Goal: Use online tool/utility: Use online tool/utility

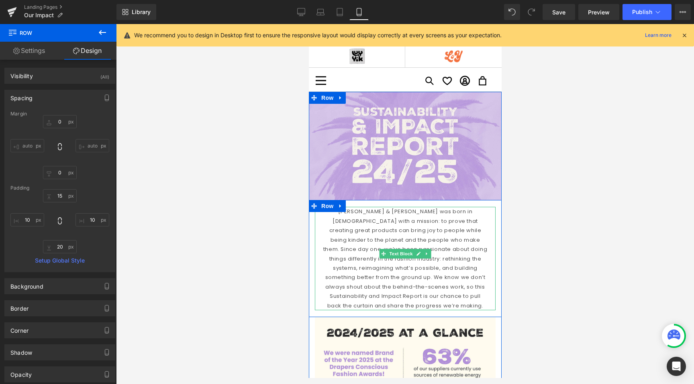
click at [362, 256] on p "[PERSON_NAME] & [PERSON_NAME] was born in [DEMOGRAPHIC_DATA] with a mission: to…" at bounding box center [404, 258] width 165 height 103
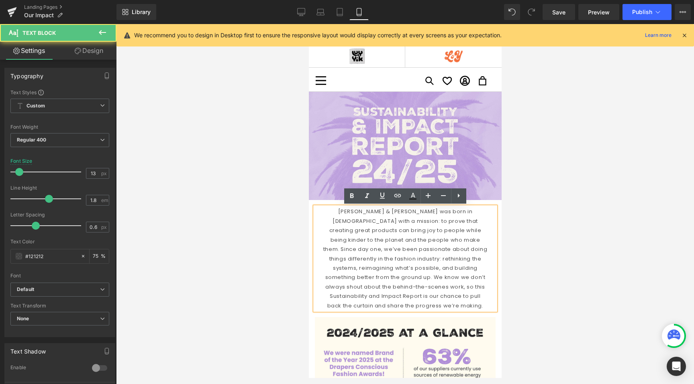
click at [433, 269] on p "[PERSON_NAME] & [PERSON_NAME] was born in [DEMOGRAPHIC_DATA] with a mission: to…" at bounding box center [404, 258] width 165 height 103
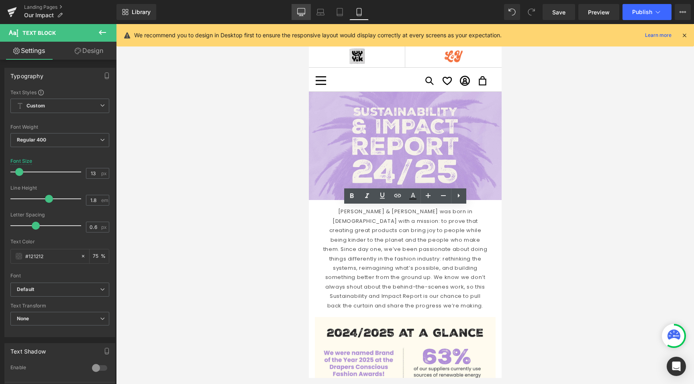
click at [299, 11] on icon at bounding box center [301, 12] width 8 height 8
type input "15"
type input "75"
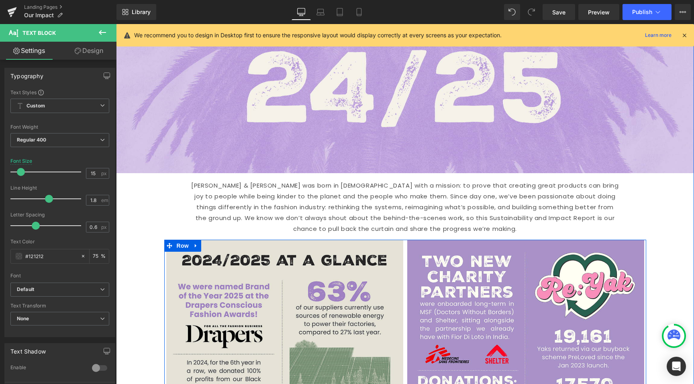
scroll to position [246, 0]
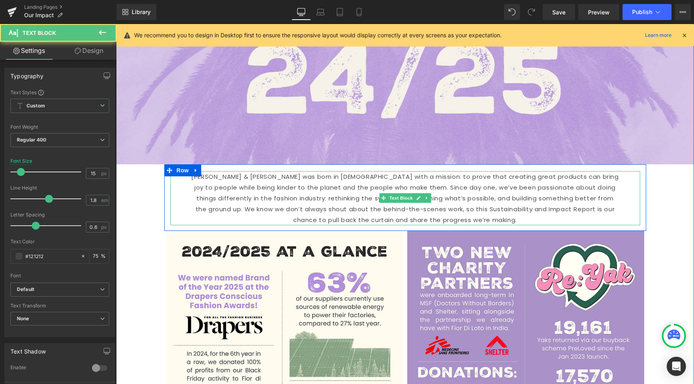
click at [319, 189] on p "[PERSON_NAME] & [PERSON_NAME] was born in [DEMOGRAPHIC_DATA] with a mission: to…" at bounding box center [404, 198] width 429 height 54
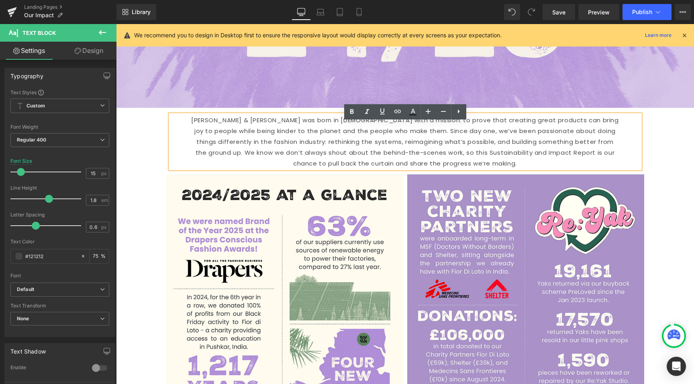
scroll to position [307, 0]
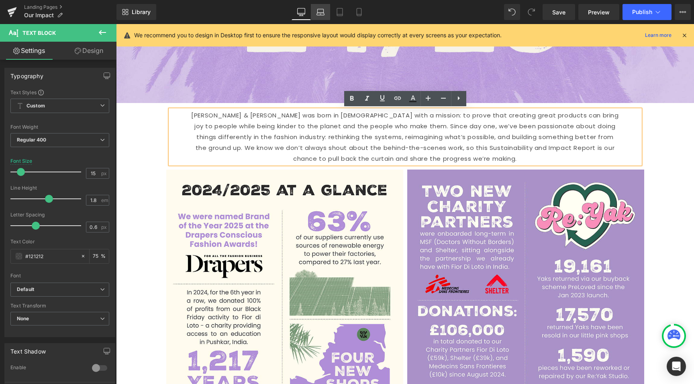
click at [319, 16] on link "Laptop" at bounding box center [320, 12] width 19 height 16
type input "14"
type input "75"
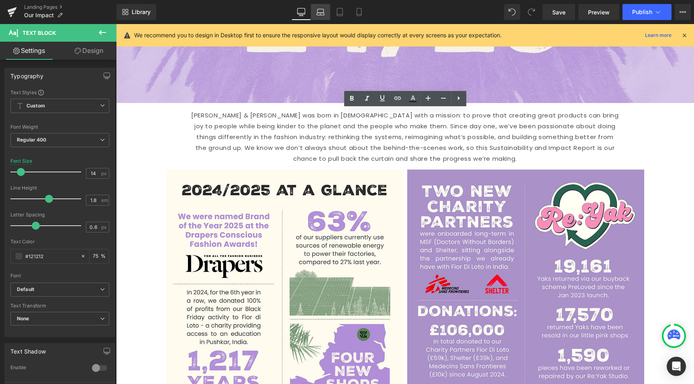
scroll to position [209, 0]
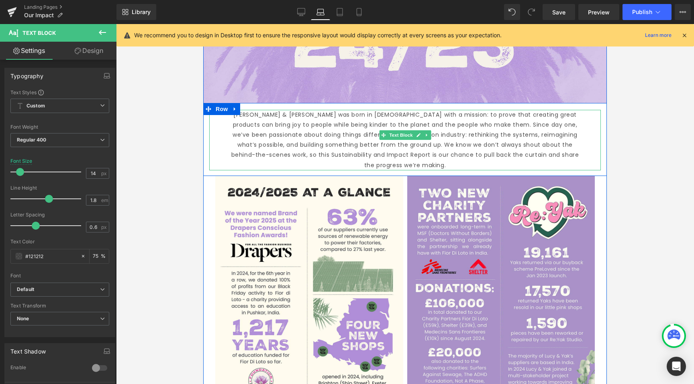
click at [296, 142] on p "[PERSON_NAME] & [PERSON_NAME] was born in [DEMOGRAPHIC_DATA] with a mission: to…" at bounding box center [404, 140] width 359 height 61
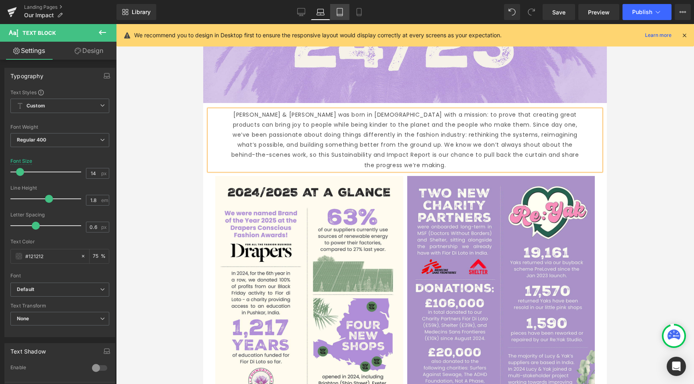
click at [340, 17] on link "Tablet" at bounding box center [339, 12] width 19 height 16
type input "13"
type input "75"
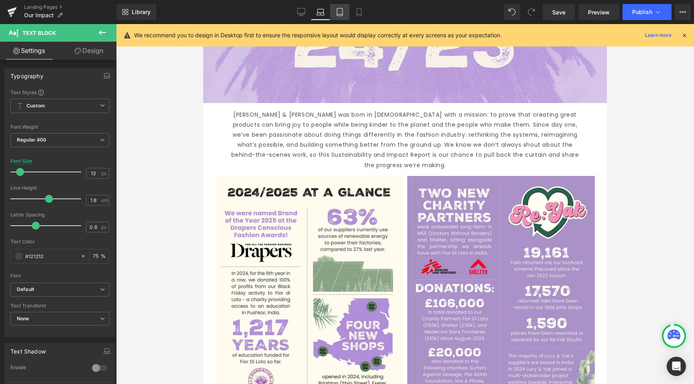
scroll to position [161, 0]
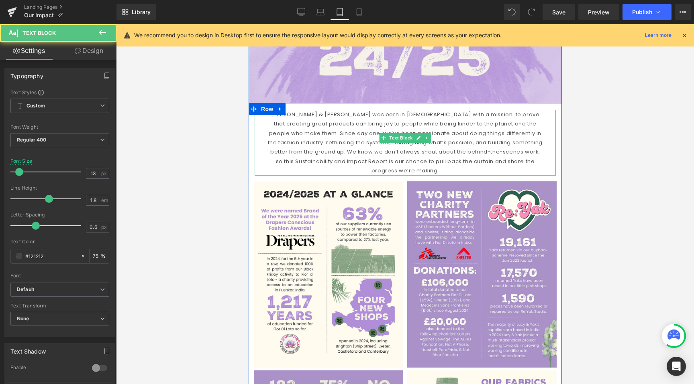
click at [326, 142] on p "[PERSON_NAME] & [PERSON_NAME] was born in [DEMOGRAPHIC_DATA] with a mission: to…" at bounding box center [404, 143] width 277 height 66
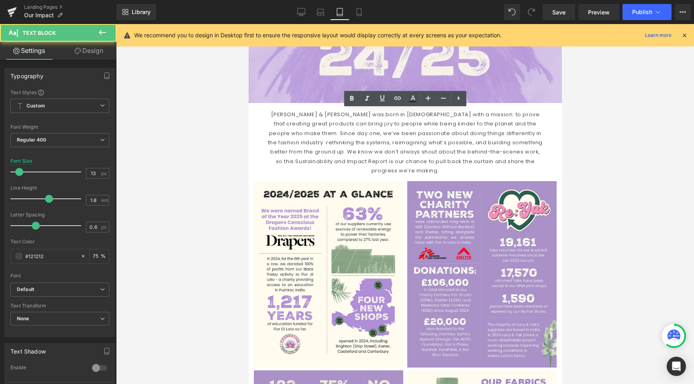
click at [234, 185] on div at bounding box center [405, 204] width 578 height 360
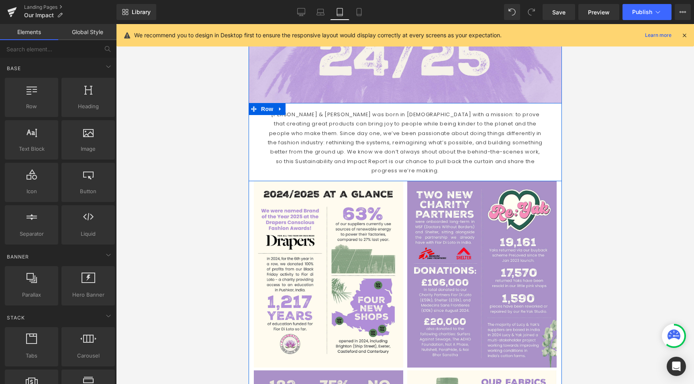
click at [369, 160] on p "[PERSON_NAME] & [PERSON_NAME] was born in [DEMOGRAPHIC_DATA] with a mission: to…" at bounding box center [404, 143] width 277 height 66
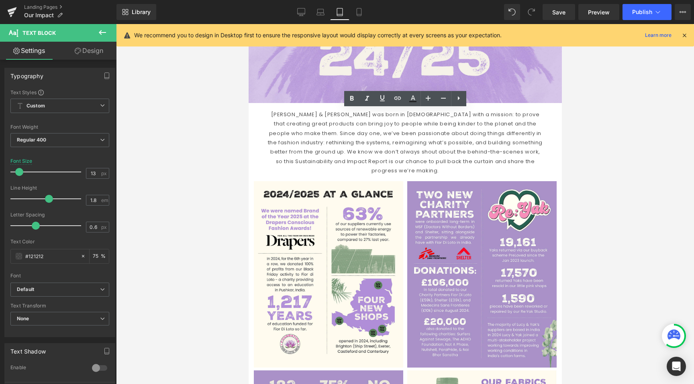
click at [236, 196] on div at bounding box center [405, 204] width 578 height 360
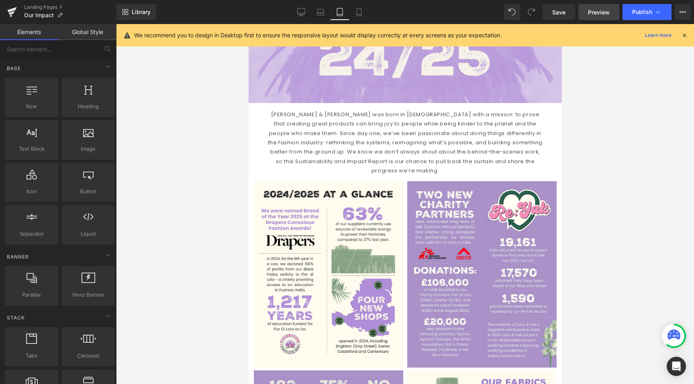
click at [592, 12] on span "Preview" at bounding box center [599, 12] width 22 height 8
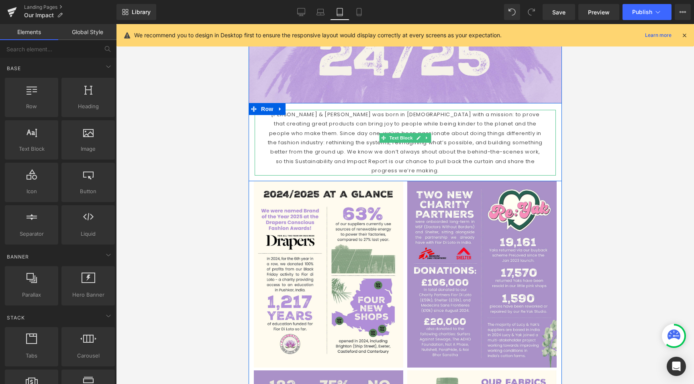
click at [480, 124] on p "[PERSON_NAME] & [PERSON_NAME] was born in [DEMOGRAPHIC_DATA] with a mission: to…" at bounding box center [404, 143] width 277 height 66
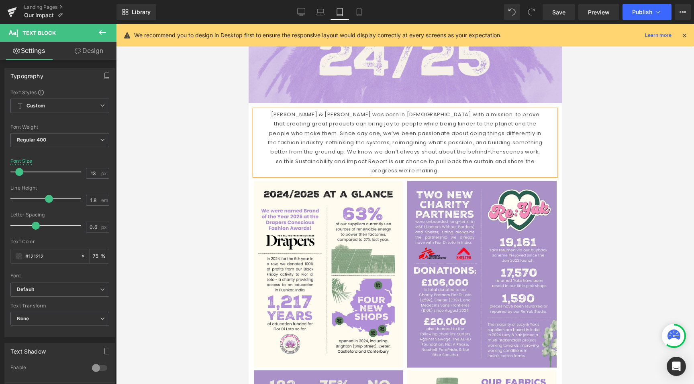
click at [501, 142] on p "[PERSON_NAME] & [PERSON_NAME] was born in [DEMOGRAPHIC_DATA] with a mission: to…" at bounding box center [404, 143] width 277 height 66
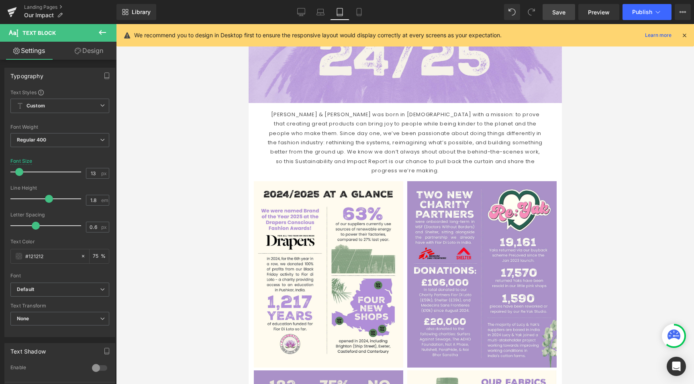
click at [555, 14] on span "Save" at bounding box center [558, 12] width 13 height 8
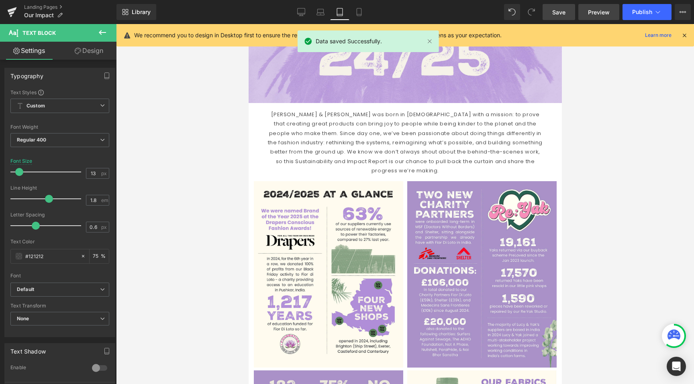
click at [597, 14] on span "Preview" at bounding box center [599, 12] width 22 height 8
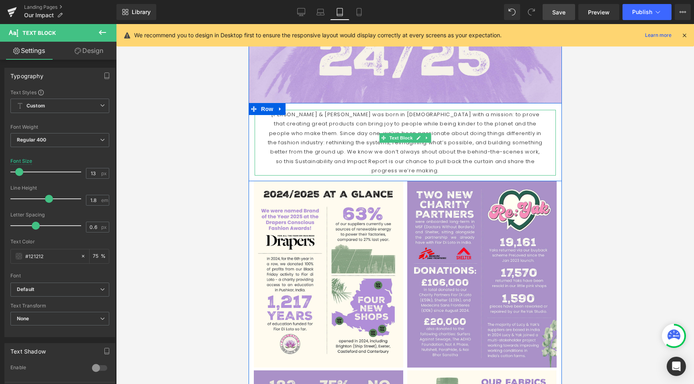
click at [307, 149] on p "[PERSON_NAME] & [PERSON_NAME] was born in [DEMOGRAPHIC_DATA] with a mission: to…" at bounding box center [404, 143] width 277 height 66
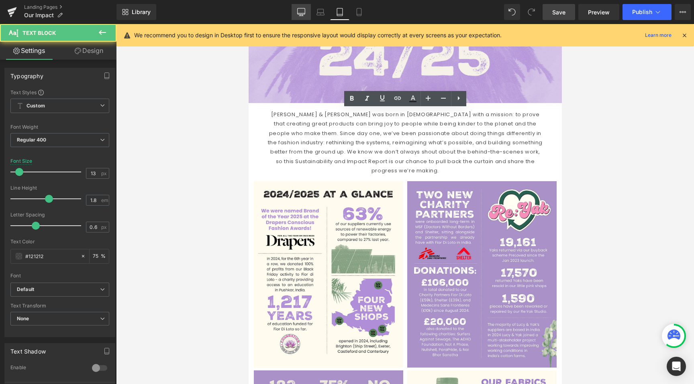
click at [298, 19] on link "Desktop" at bounding box center [300, 12] width 19 height 16
type input "15"
type input "75"
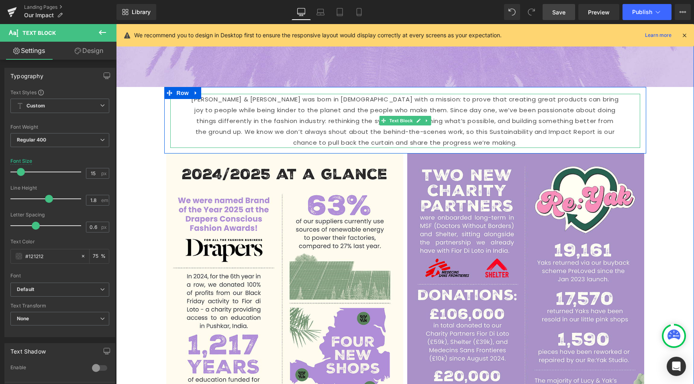
scroll to position [325, 0]
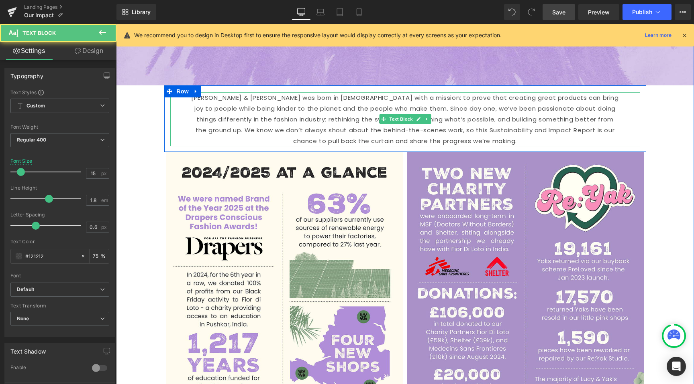
click at [287, 118] on p "[PERSON_NAME] & [PERSON_NAME] was born in [DEMOGRAPHIC_DATA] with a mission: to…" at bounding box center [404, 119] width 429 height 54
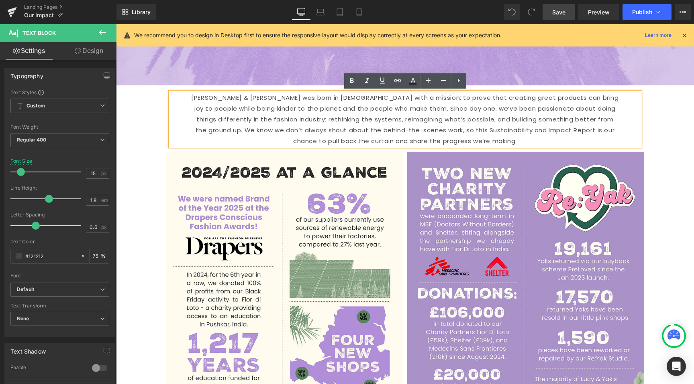
click at [317, 106] on p "[PERSON_NAME] & [PERSON_NAME] was born in [DEMOGRAPHIC_DATA] with a mission: to…" at bounding box center [404, 119] width 429 height 54
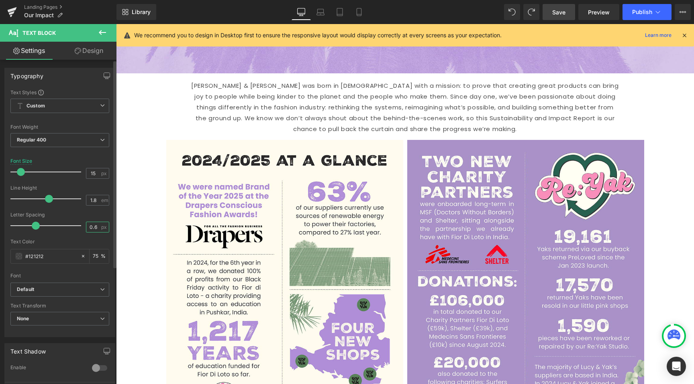
click at [94, 228] on input "0.6" at bounding box center [93, 227] width 14 height 10
type input "0.7"
click at [562, 4] on link "Save" at bounding box center [558, 12] width 33 height 16
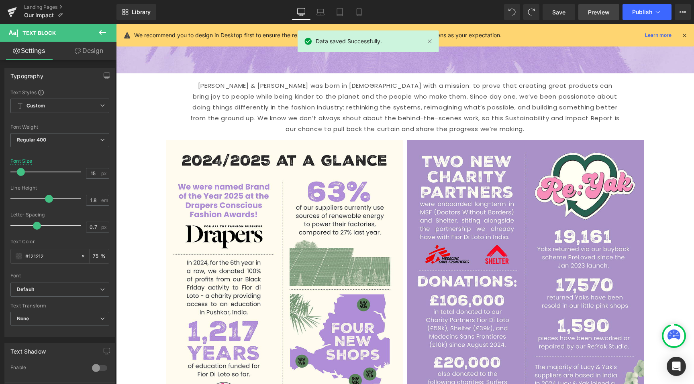
click at [602, 4] on link "Preview" at bounding box center [598, 12] width 41 height 16
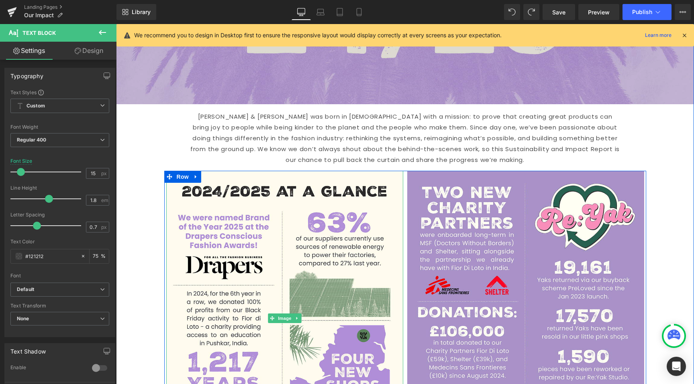
scroll to position [288, 0]
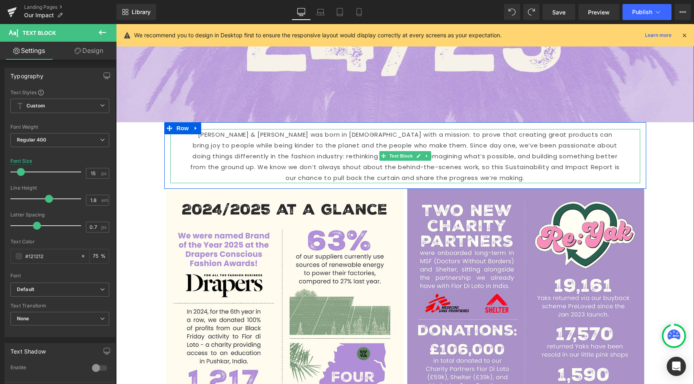
click at [331, 144] on p "[PERSON_NAME] & [PERSON_NAME] was born in [DEMOGRAPHIC_DATA] with a mission: to…" at bounding box center [404, 156] width 429 height 54
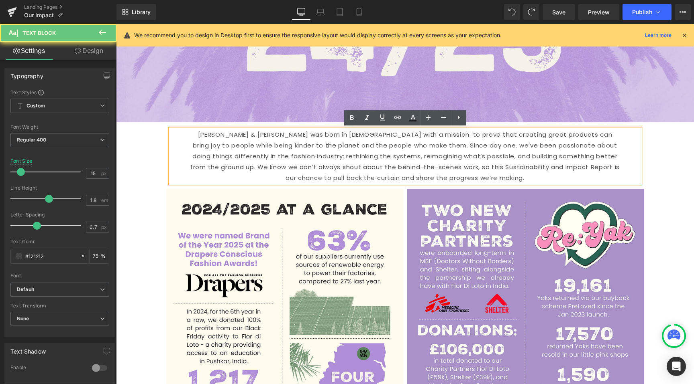
click at [334, 144] on p "[PERSON_NAME] & [PERSON_NAME] was born in [DEMOGRAPHIC_DATA] with a mission: to…" at bounding box center [404, 156] width 429 height 54
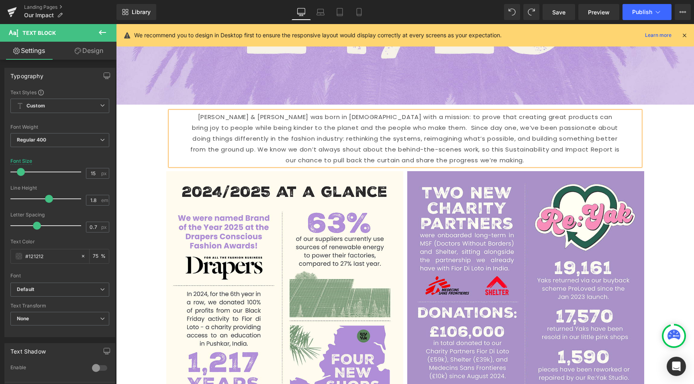
scroll to position [310, 0]
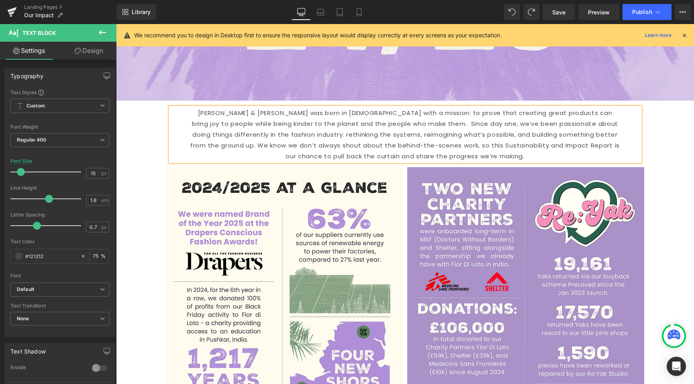
click at [570, 136] on p "[PERSON_NAME] & [PERSON_NAME] was born in [DEMOGRAPHIC_DATA] with a mission: to…" at bounding box center [404, 135] width 429 height 54
click at [563, 12] on span "Save" at bounding box center [558, 12] width 13 height 8
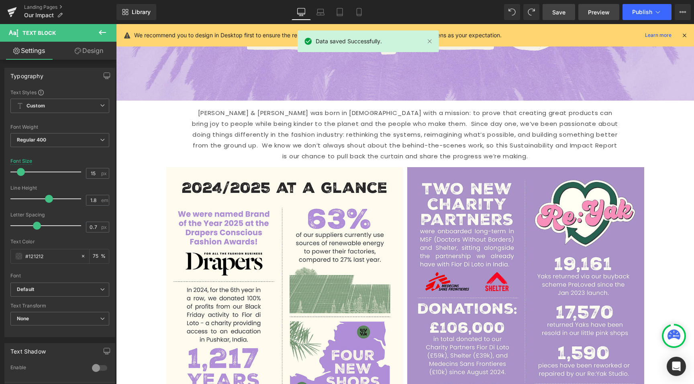
click at [608, 13] on span "Preview" at bounding box center [599, 12] width 22 height 8
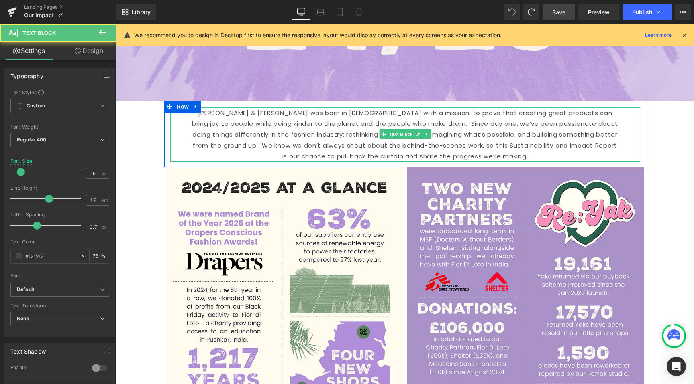
click at [570, 137] on p "[PERSON_NAME] & [PERSON_NAME] was born in [DEMOGRAPHIC_DATA] with a mission: to…" at bounding box center [404, 135] width 429 height 54
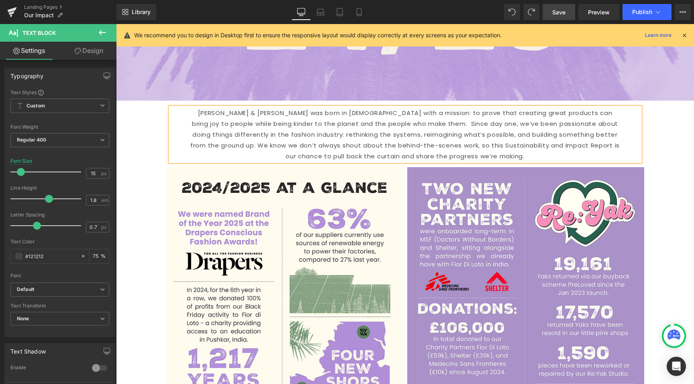
click at [333, 123] on p "[PERSON_NAME] & [PERSON_NAME] was born in [DEMOGRAPHIC_DATA] with a mission: to…" at bounding box center [404, 135] width 429 height 54
click at [558, 13] on span "Save" at bounding box center [558, 12] width 13 height 8
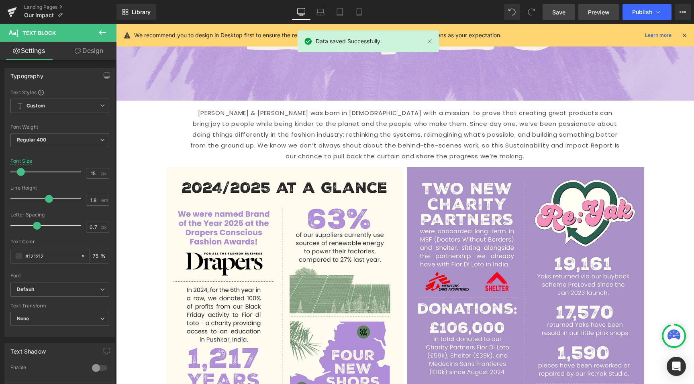
click at [600, 10] on span "Preview" at bounding box center [599, 12] width 22 height 8
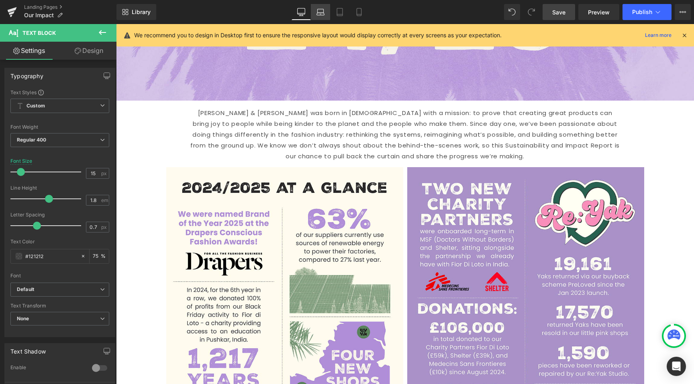
click at [319, 14] on icon at bounding box center [320, 12] width 8 height 8
type input "14"
type input "75"
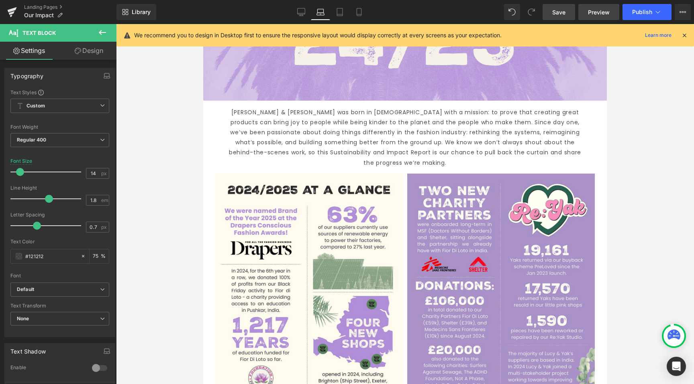
click at [579, 10] on link "Preview" at bounding box center [598, 12] width 41 height 16
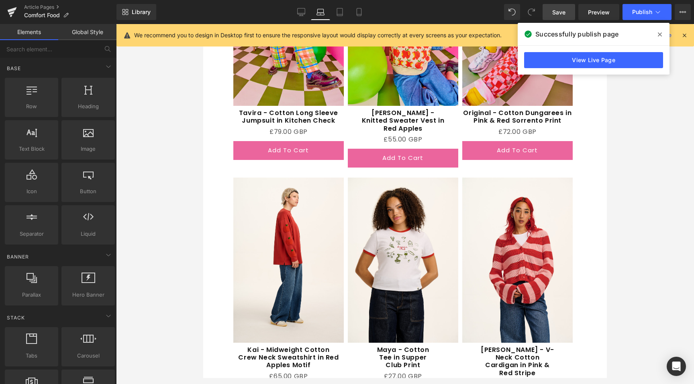
scroll to position [1067, 0]
